Goal: Transaction & Acquisition: Obtain resource

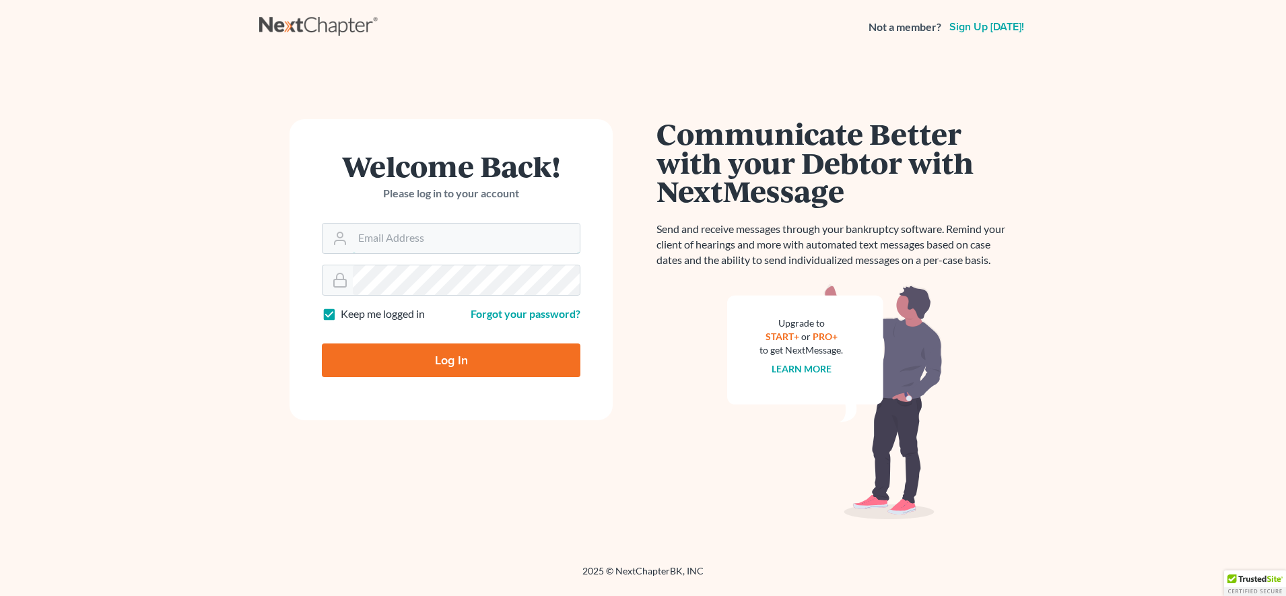
type input "madison@karinalucidlaw.com"
click at [471, 406] on form "Welcome Back! Please log in to your account Email Address madison@karinalucidla…" at bounding box center [450, 269] width 323 height 301
click at [463, 368] on input "Log In" at bounding box center [451, 360] width 259 height 34
type input "Thinking..."
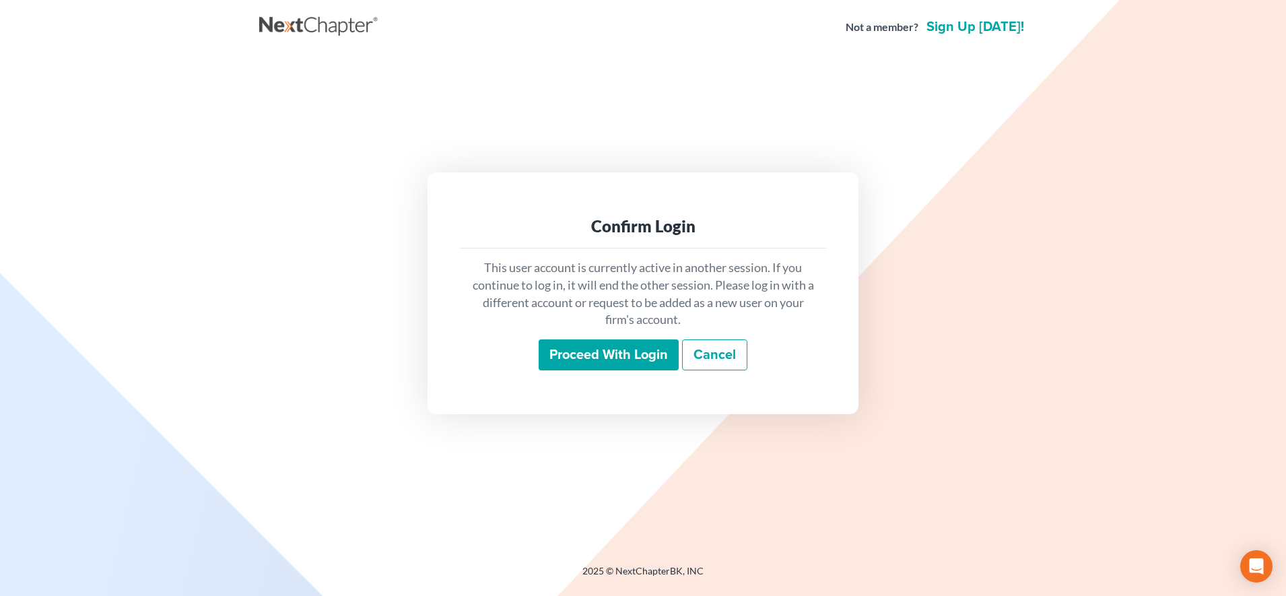
click at [645, 356] on input "Proceed with login" at bounding box center [609, 354] width 140 height 31
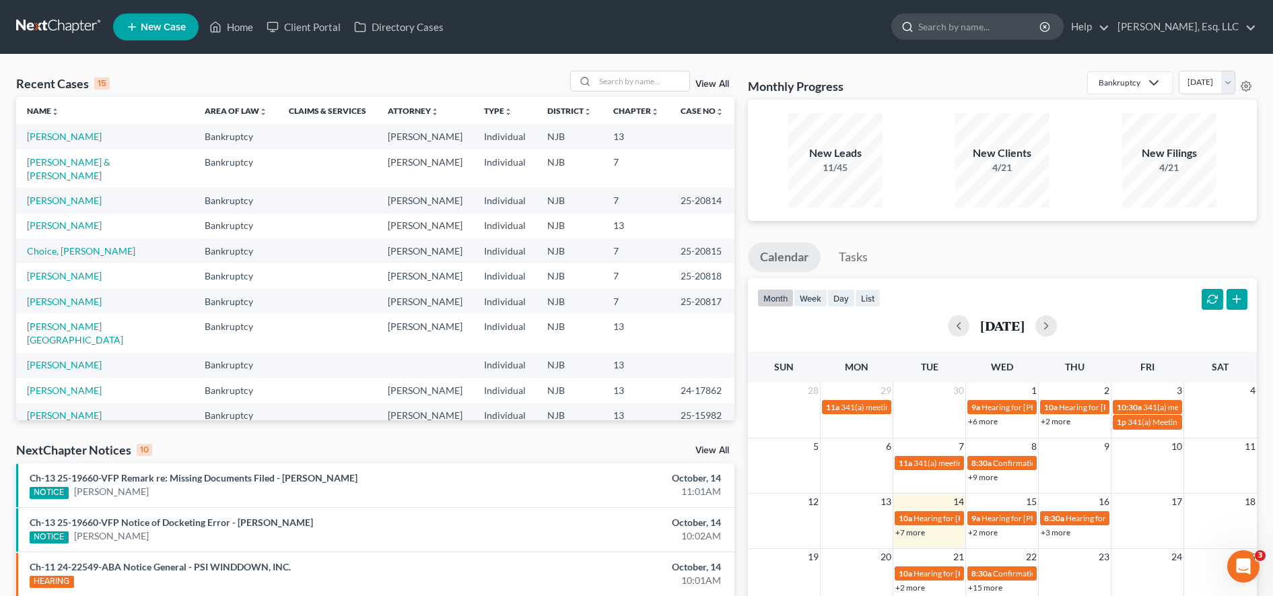
click at [984, 31] on input "search" at bounding box center [979, 26] width 123 height 25
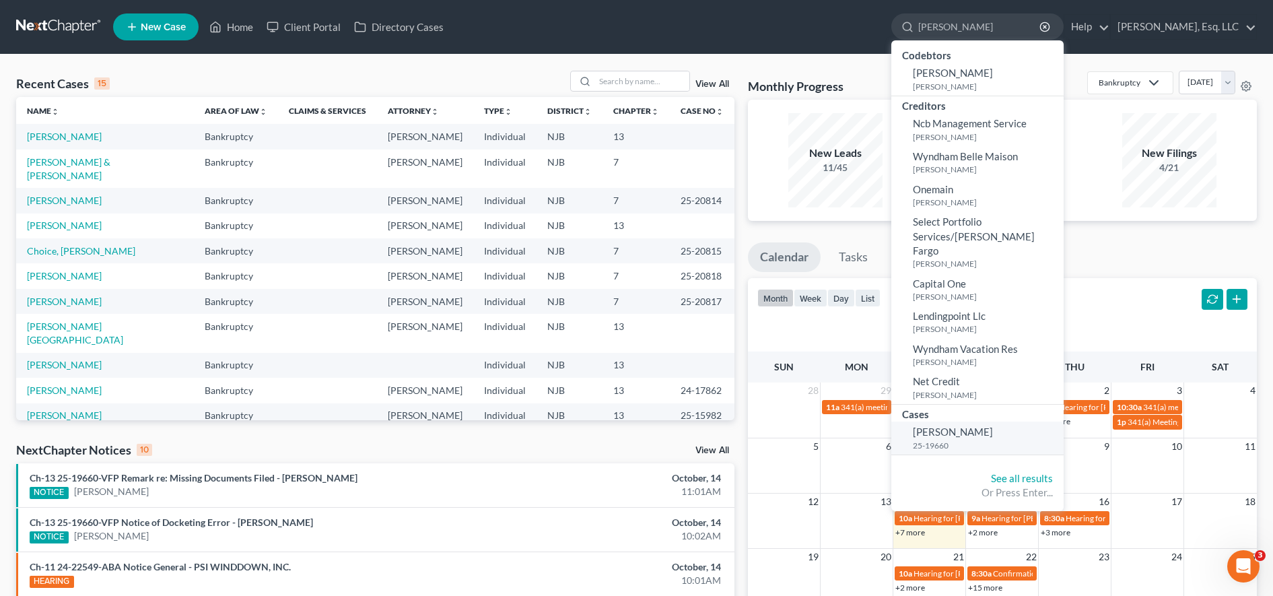
type input "marisol"
click at [1020, 421] on link "Vazquez, Marisol 25-19660" at bounding box center [977, 437] width 172 height 33
select select "0"
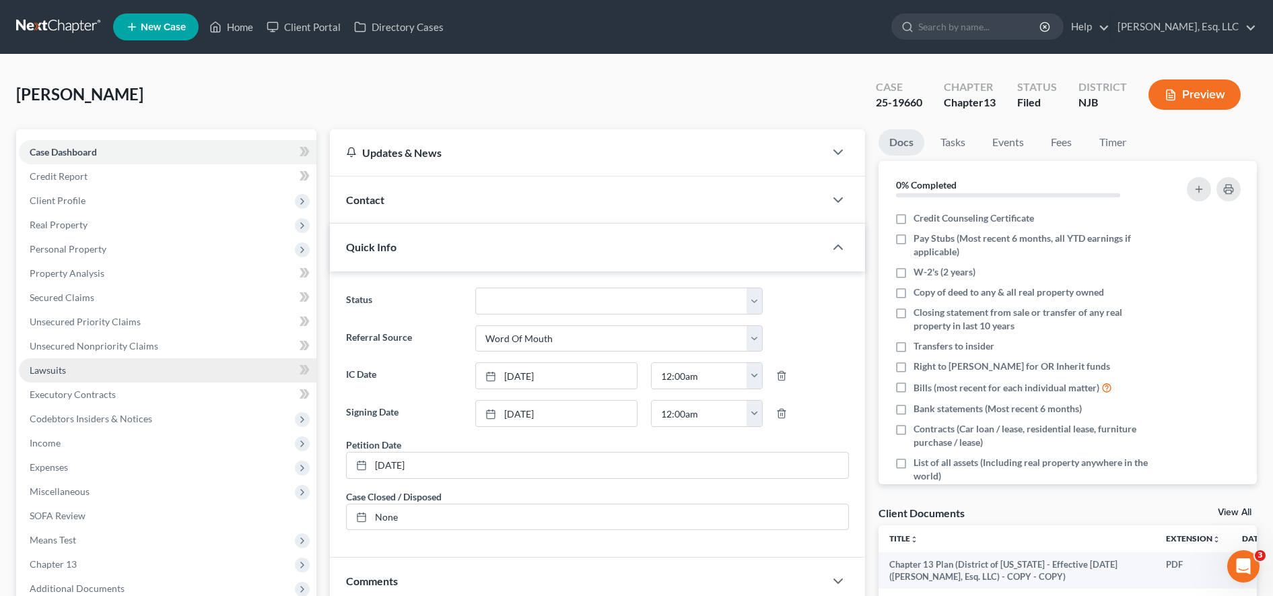
scroll to position [286, 0]
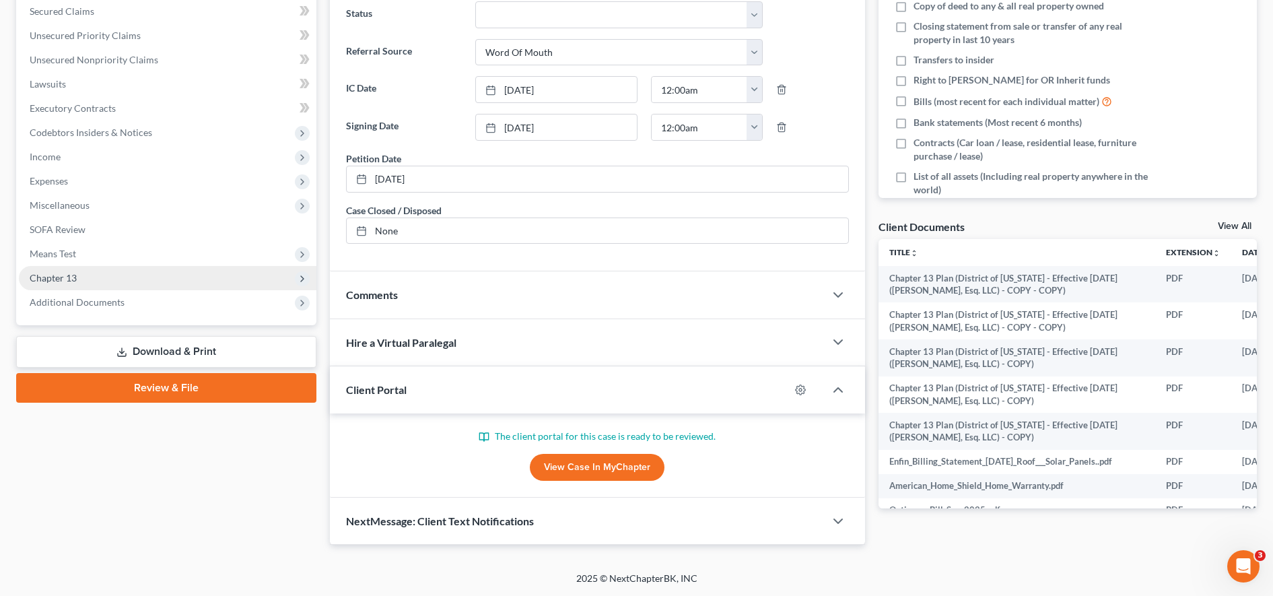
click at [180, 287] on span "Chapter 13" at bounding box center [168, 278] width 298 height 24
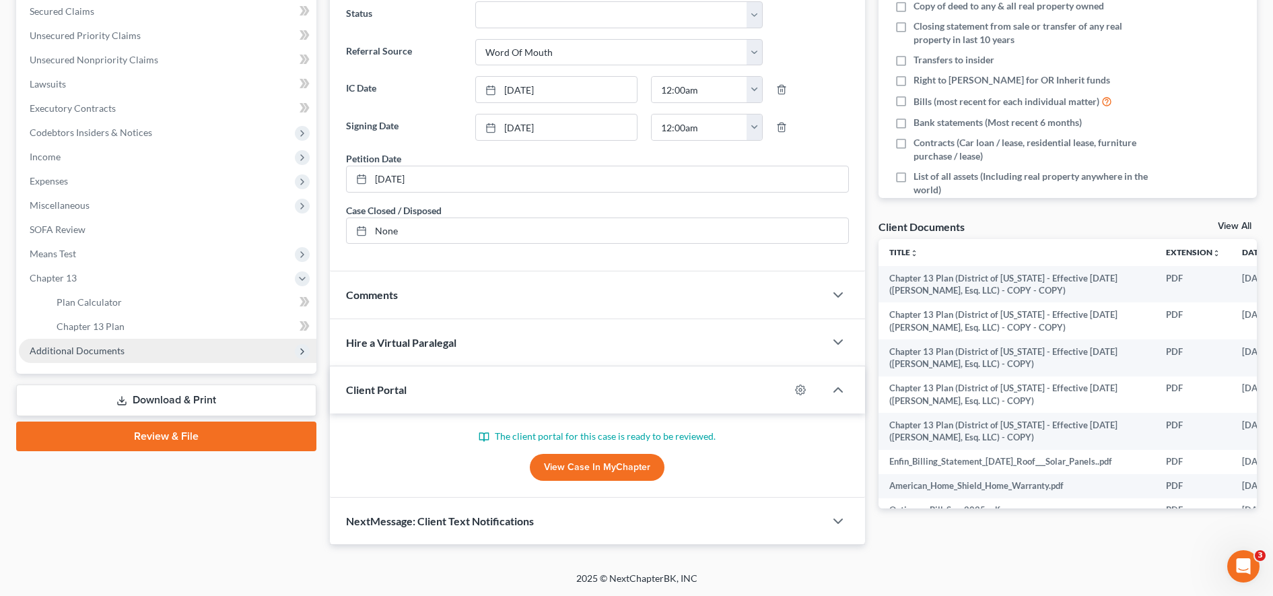
click at [164, 346] on span "Additional Documents" at bounding box center [168, 351] width 298 height 24
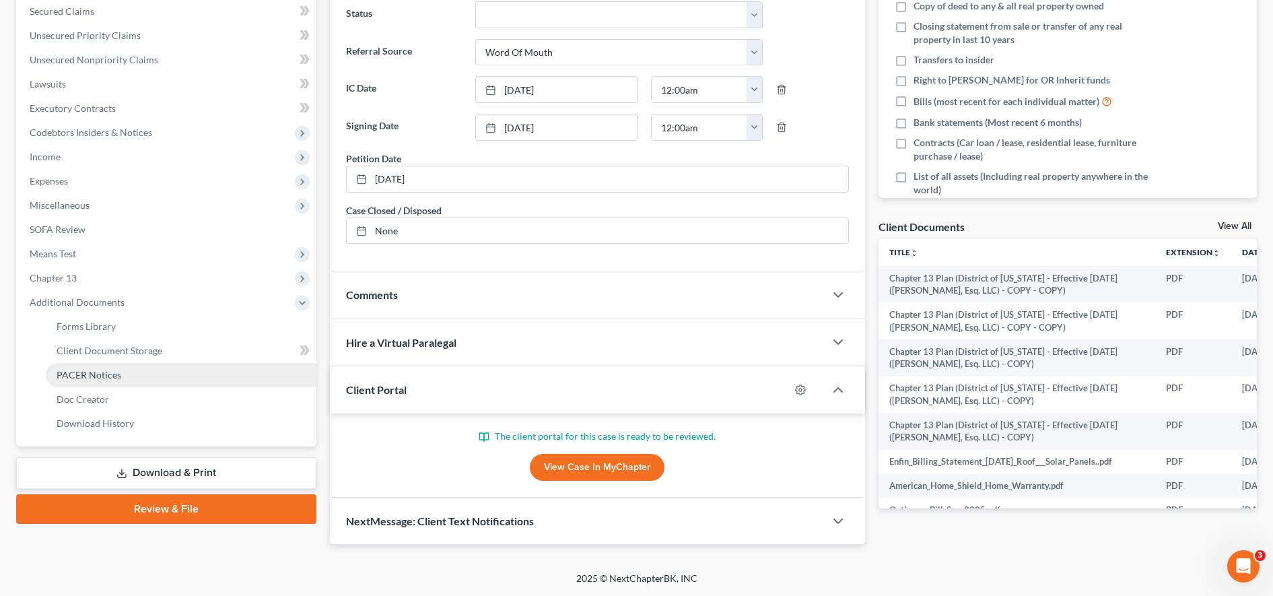
click at [147, 383] on link "PACER Notices" at bounding box center [181, 375] width 271 height 24
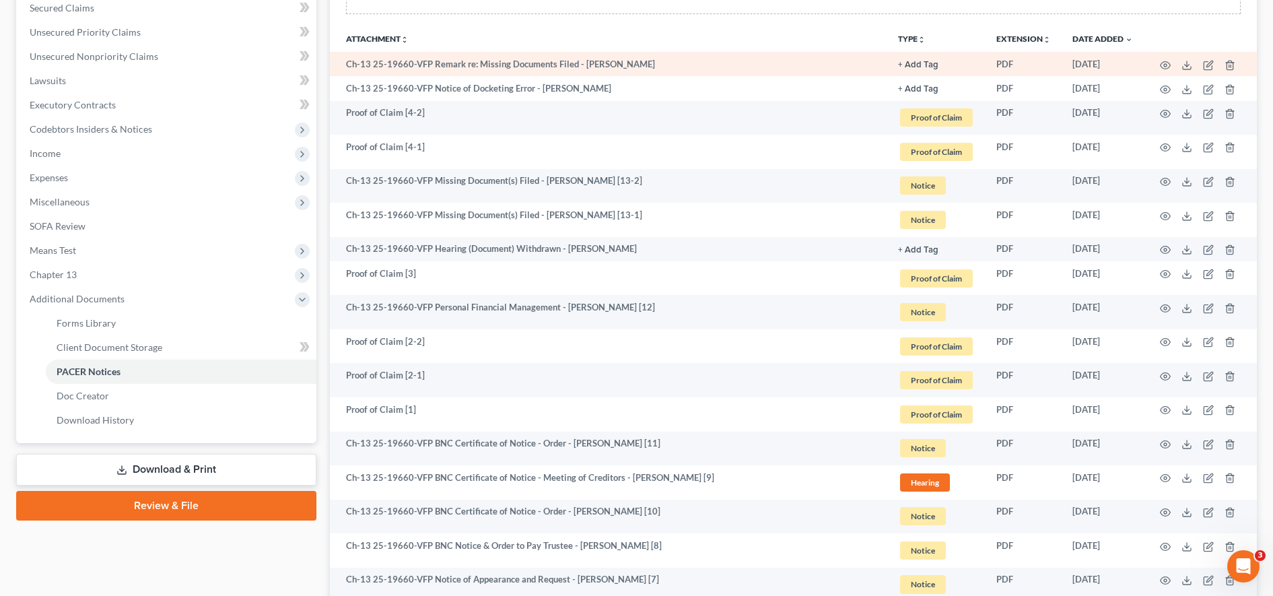
scroll to position [288, 0]
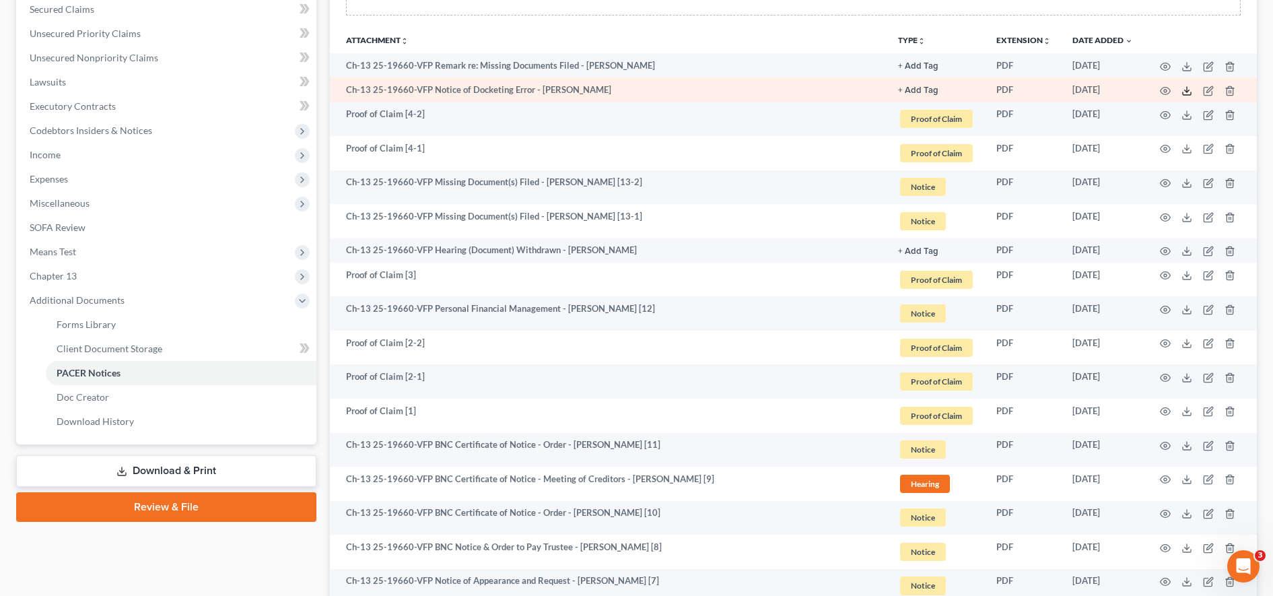
click at [1187, 92] on line at bounding box center [1187, 89] width 0 height 5
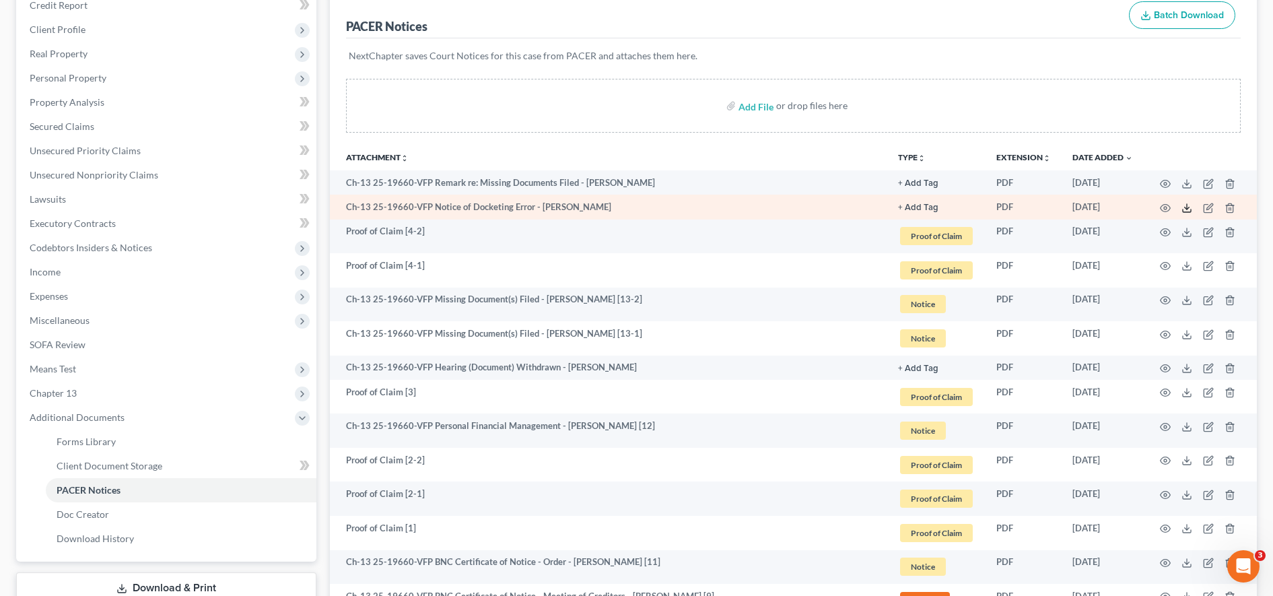
scroll to position [170, 0]
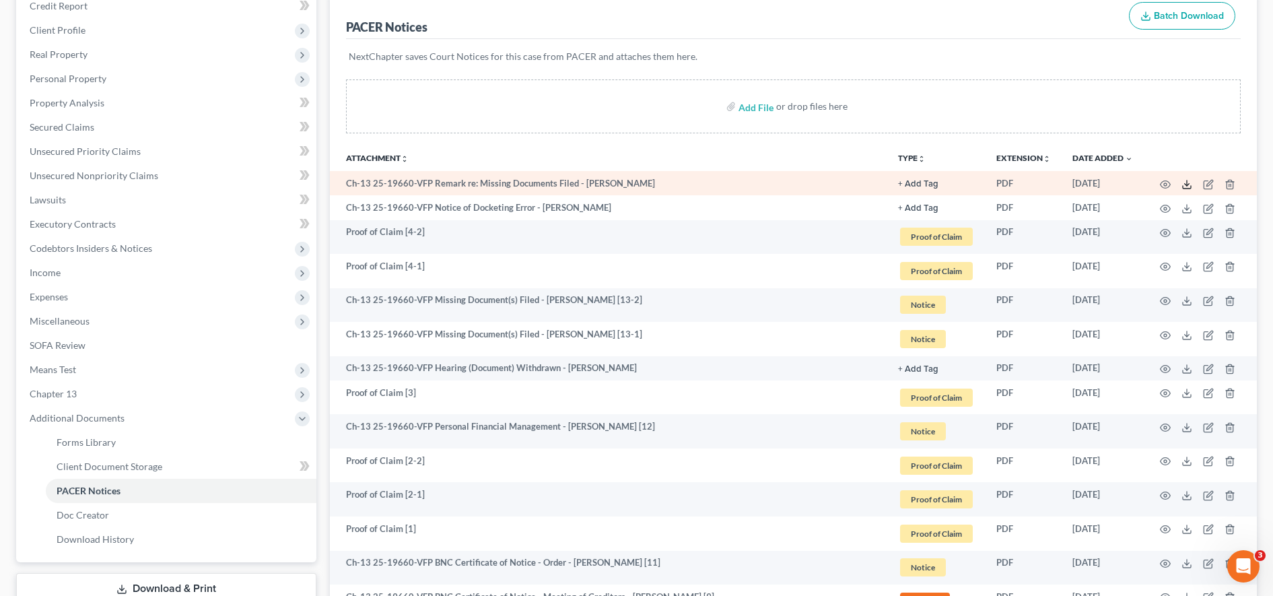
click at [1188, 182] on icon at bounding box center [1187, 184] width 11 height 11
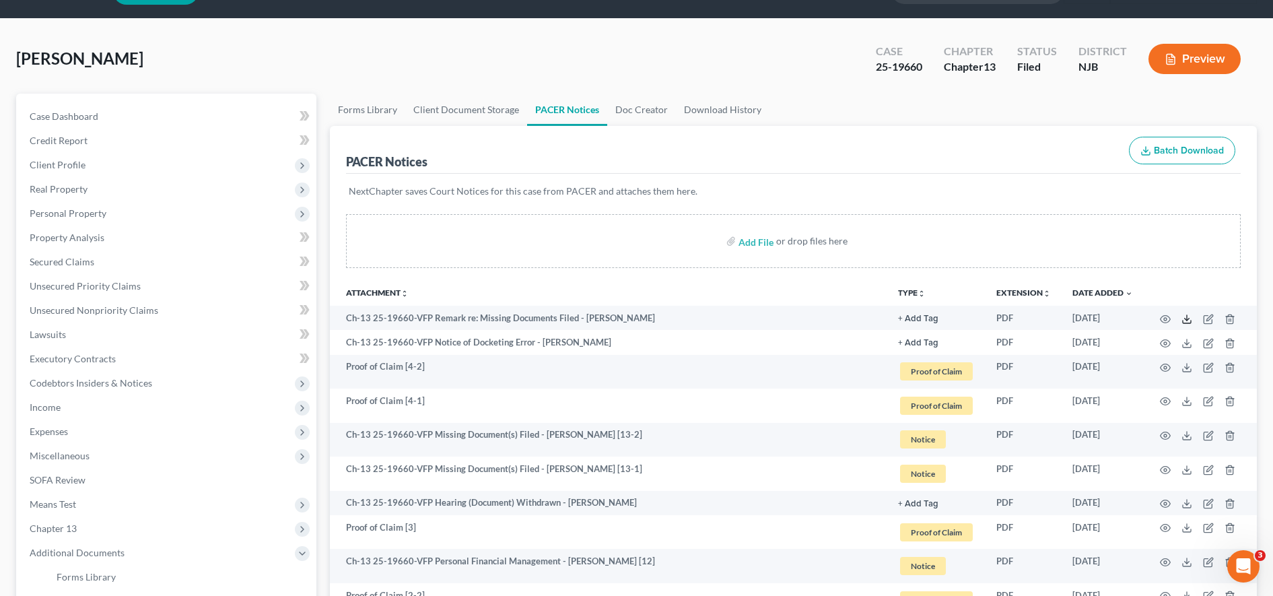
scroll to position [32, 0]
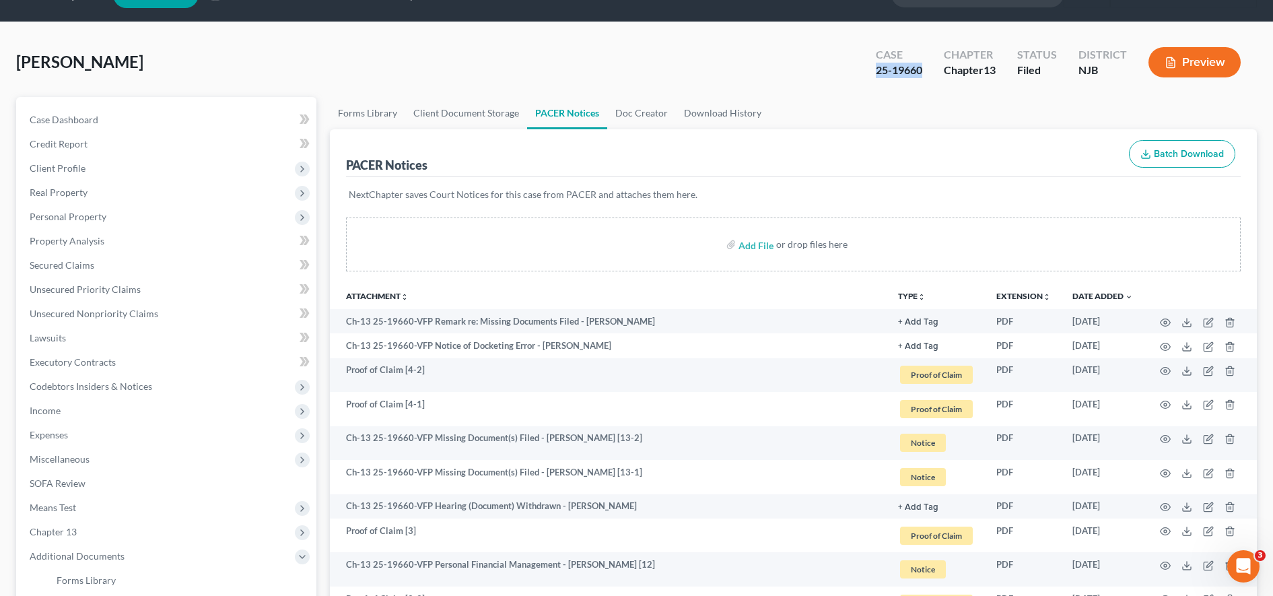
drag, startPoint x: 865, startPoint y: 70, endPoint x: 921, endPoint y: 68, distance: 55.9
click at [921, 68] on div "Case 25-19660" at bounding box center [899, 64] width 68 height 40
copy div "25-19660"
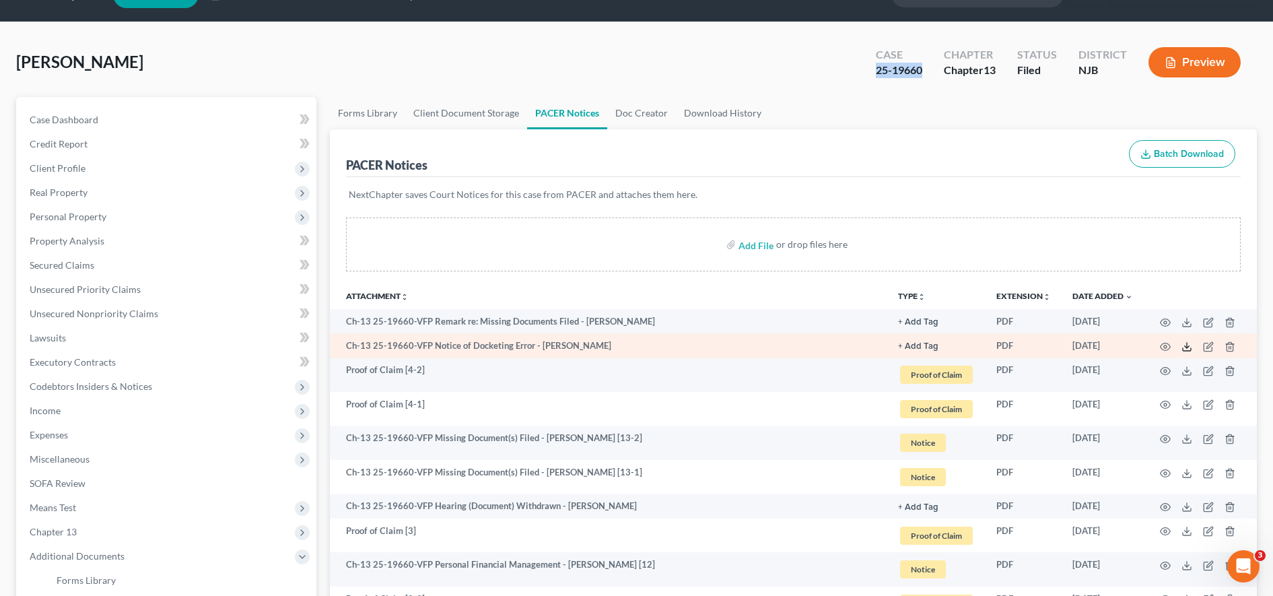
click at [1188, 347] on polyline at bounding box center [1187, 346] width 5 height 2
